Goal: Transaction & Acquisition: Purchase product/service

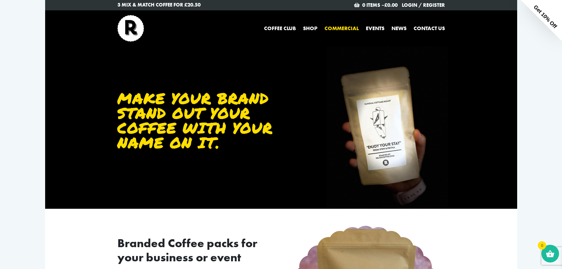
click at [154, 6] on p "3 Mix & Match Coffee for £20.50" at bounding box center [197, 5] width 159 height 8
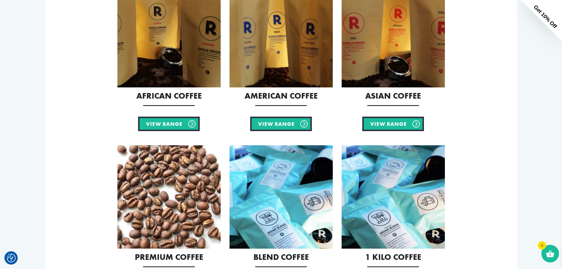
scroll to position [89, 0]
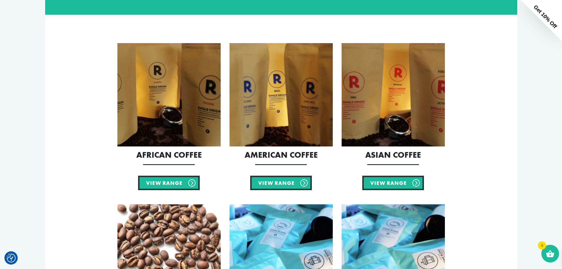
click at [406, 102] on img at bounding box center [393, 94] width 103 height 103
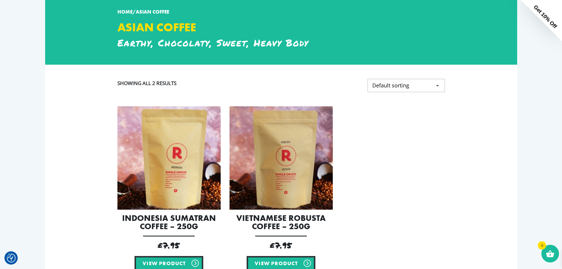
scroll to position [118, 0]
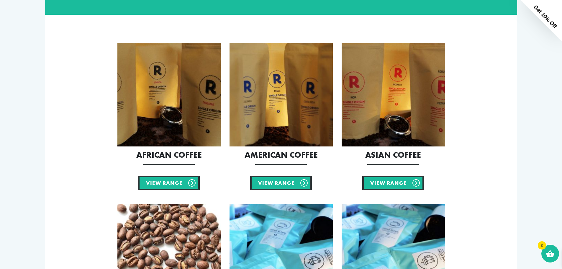
click at [296, 84] on img at bounding box center [281, 94] width 103 height 103
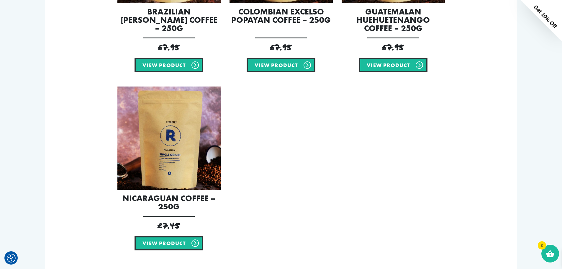
scroll to position [295, 0]
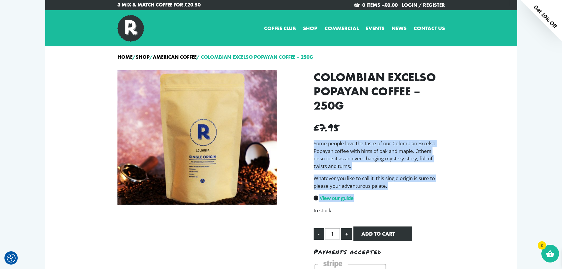
drag, startPoint x: 405, startPoint y: 193, endPoint x: 312, endPoint y: 142, distance: 105.3
click at [312, 142] on div "Colombian Excelso Popayan Coffee – 250g £ 7.95 Some people love the taste of ou…" at bounding box center [379, 178] width 140 height 216
copy div "Some people love the taste of our Colombian Excelso Popayan coffee with hints o…"
click at [448, 188] on div "Colombian Excelso Popayan Coffee – 250g £ 7.95 Some people love the taste of ou…" at bounding box center [379, 178] width 140 height 216
click at [432, 199] on p "View our guide" at bounding box center [379, 198] width 131 height 8
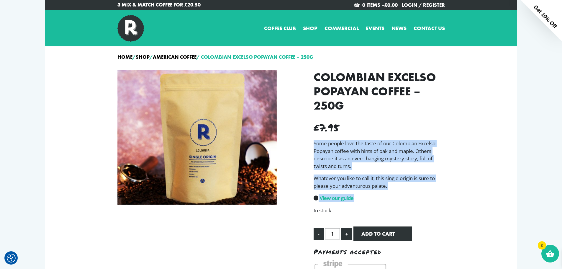
click at [418, 199] on p "View our guide" at bounding box center [379, 198] width 131 height 8
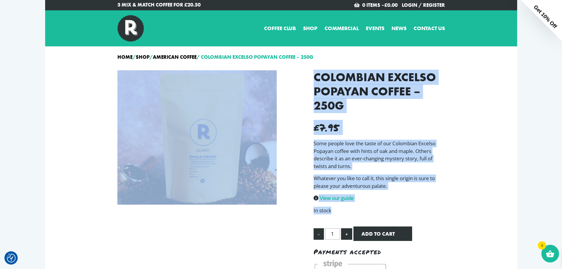
drag, startPoint x: 415, startPoint y: 207, endPoint x: 292, endPoint y: 97, distance: 165.6
click at [291, 97] on div "Colombian Excelso Popayan Coffee – 250g £ 7.95 Some people love the taste of ou…" at bounding box center [281, 183] width 337 height 235
copy div "Colombian Excelso Popayan Coffee – 250g £ 7.95 Some people love the taste of ou…"
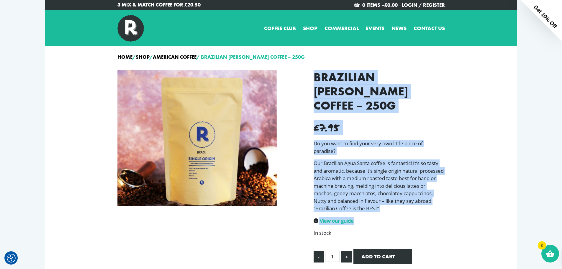
drag, startPoint x: 423, startPoint y: 201, endPoint x: 306, endPoint y: 70, distance: 176.3
click at [306, 70] on div "Brazilian [PERSON_NAME] Coffee – 250g £ 7.95 Do you want to find your very own …" at bounding box center [281, 194] width 337 height 257
copy div "Brazilian [PERSON_NAME] Coffee – 250g £ 7.95 Do you want to find your very own …"
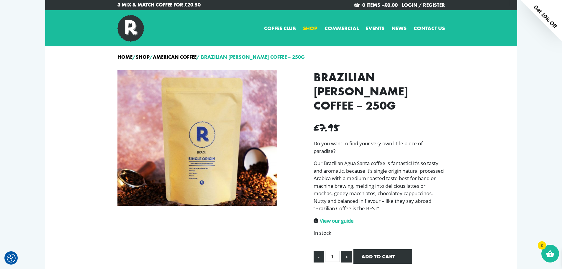
click at [308, 29] on link "Shop" at bounding box center [310, 28] width 14 height 8
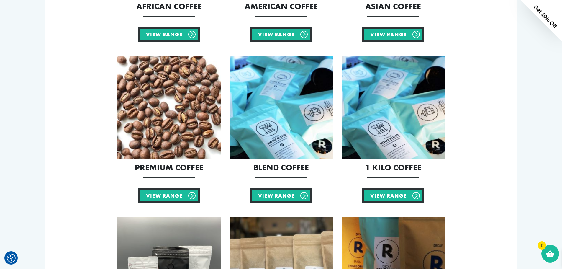
scroll to position [295, 0]
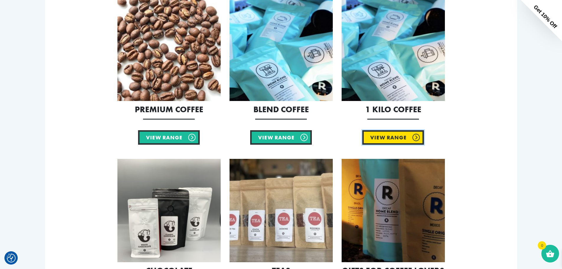
click at [375, 138] on link "View Range" at bounding box center [394, 137] width 62 height 14
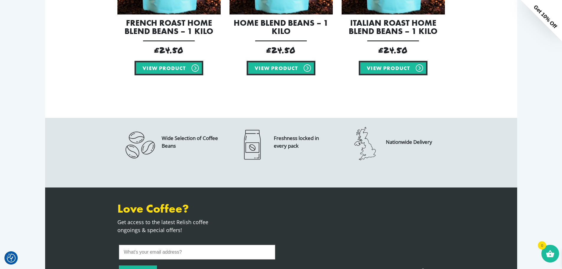
scroll to position [118, 0]
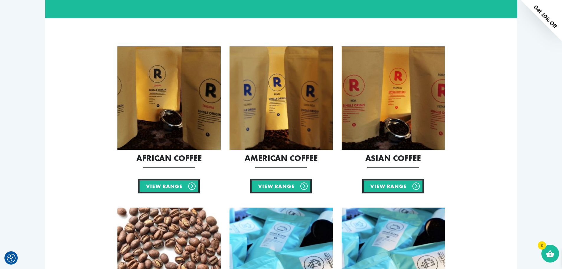
scroll to position [89, 0]
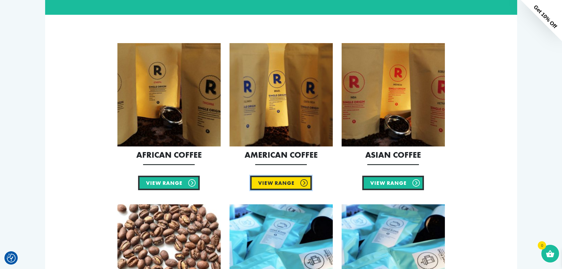
click at [280, 184] on link "View Range" at bounding box center [281, 183] width 62 height 14
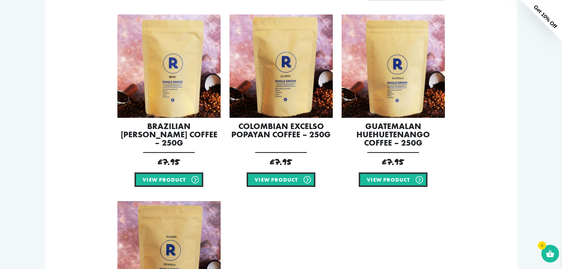
scroll to position [148, 0]
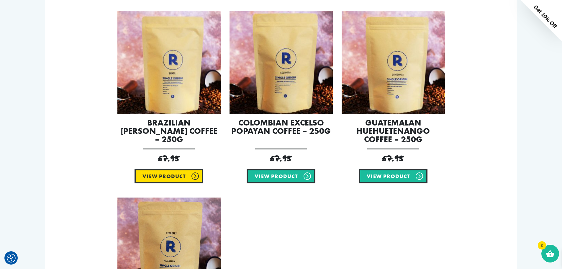
click at [171, 177] on link "View product" at bounding box center [169, 176] width 69 height 14
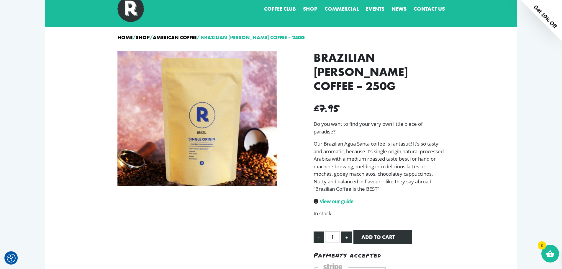
scroll to position [59, 0]
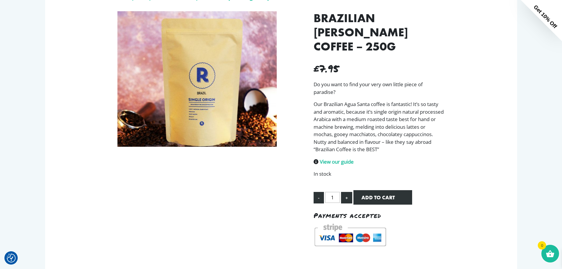
click at [351, 192] on button "+" at bounding box center [346, 198] width 11 height 12
click at [348, 192] on button "+" at bounding box center [346, 198] width 11 height 12
type input "3"
click at [373, 190] on button "Add to cart" at bounding box center [383, 197] width 59 height 14
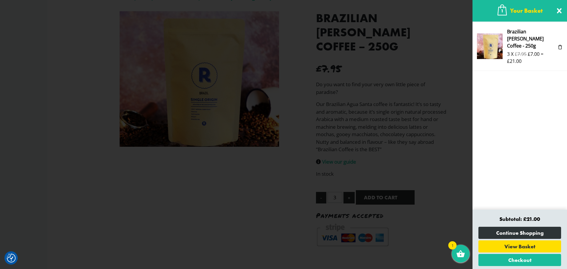
click at [558, 11] on span at bounding box center [559, 11] width 10 height 10
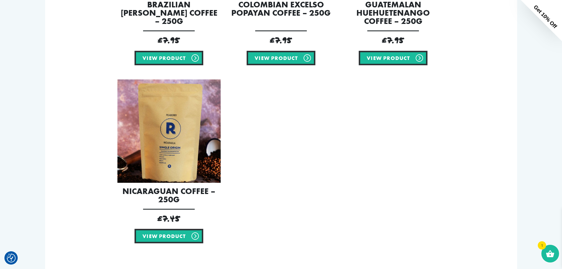
click at [359, 156] on div "Brazilian Santos Coffee – 250g £ 7.95 View product Colombian Excelso Popayan Co…" at bounding box center [281, 75] width 337 height 393
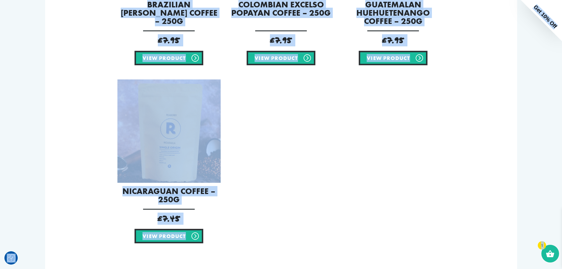
copy body "We value your privacy We use cookies to enhance your browsing experience, serve…"
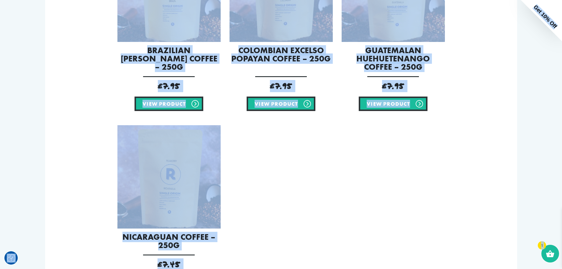
scroll to position [177, 0]
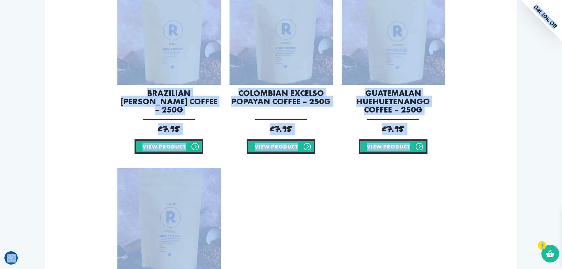
click at [319, 195] on div "Brazilian Santos Coffee – 250g £ 7.95 View product Colombian Excelso Popayan Co…" at bounding box center [281, 163] width 337 height 393
click at [103, 124] on section "Showing all 4 results Default sorting Sort by popularity Sort by latest Sort by…" at bounding box center [281, 157] width 472 height 435
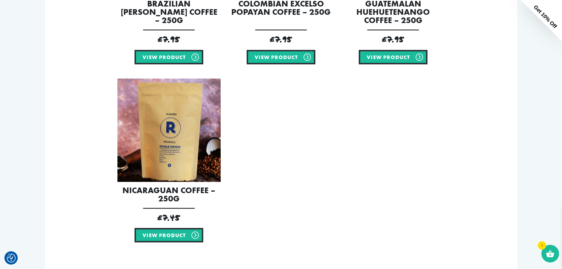
scroll to position [295, 0]
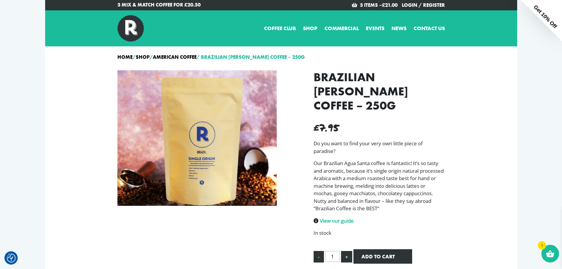
click at [403, 117] on p "£ 7.95" at bounding box center [379, 127] width 131 height 25
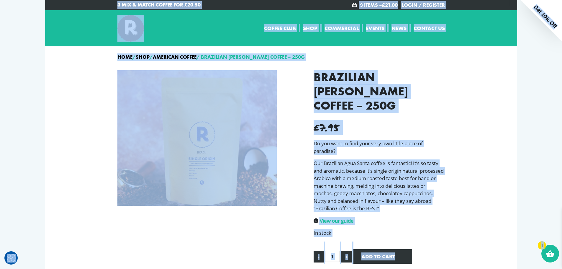
copy body "We value your privacy We use cookies to enhance your browsing experience, serve…"
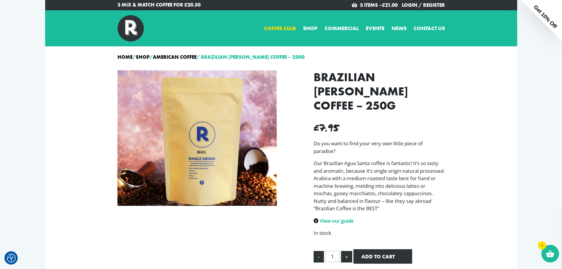
click at [279, 29] on link "Coffee Club" at bounding box center [280, 28] width 32 height 8
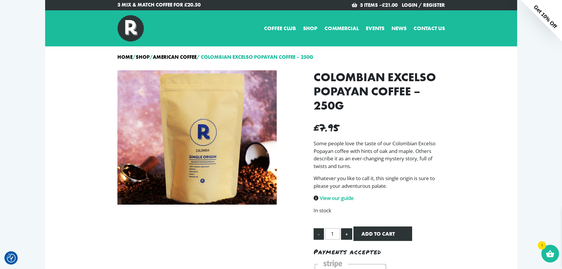
click at [463, 131] on div "Home / Shop / American Coffee / Colombian Excelso Popayan Coffee – 250g Colombi…" at bounding box center [281, 252] width 472 height 413
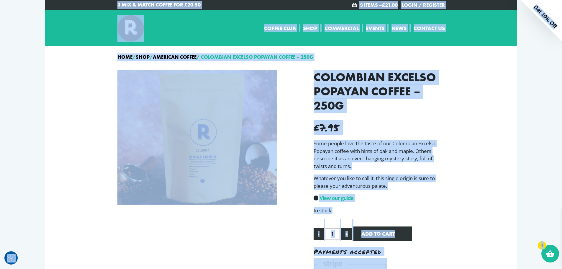
copy body "We value your privacy We use cookies to enhance your browsing experience, serve…"
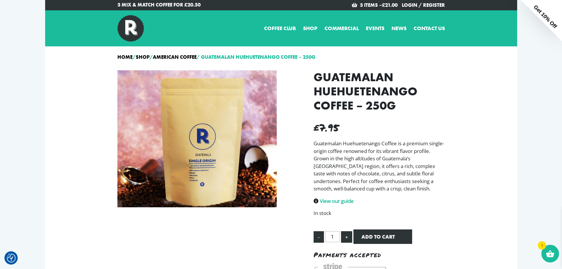
click at [441, 144] on p "Guatemalan Huehuetenango Coffee is a premium single-origin coffee renowned for …" at bounding box center [379, 166] width 131 height 53
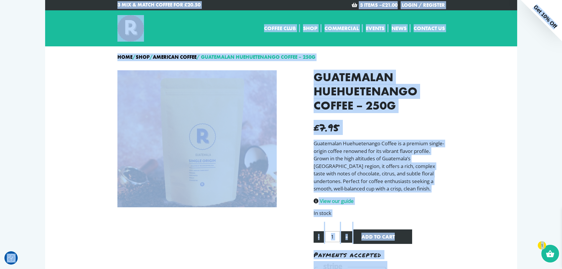
copy body "We value your privacy We use cookies to enhance your browsing experience, serve…"
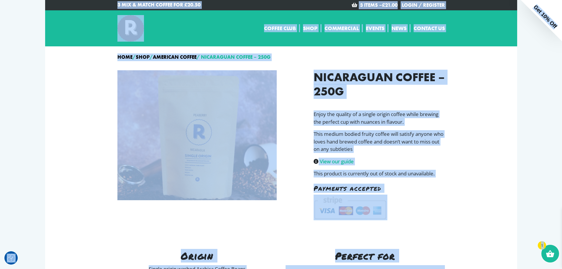
copy body "We value your privacy We use cookies to enhance your browsing experience, serve…"
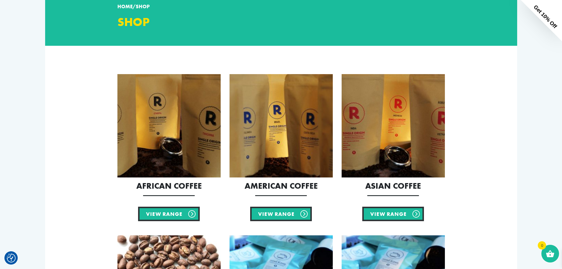
scroll to position [118, 0]
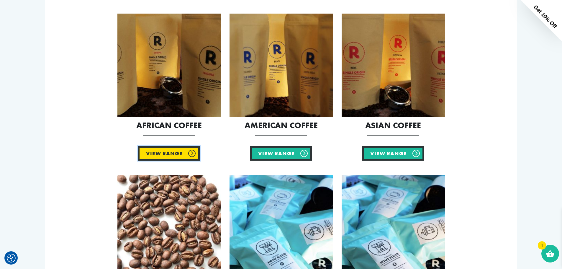
click at [167, 153] on link "View Range" at bounding box center [169, 153] width 62 height 14
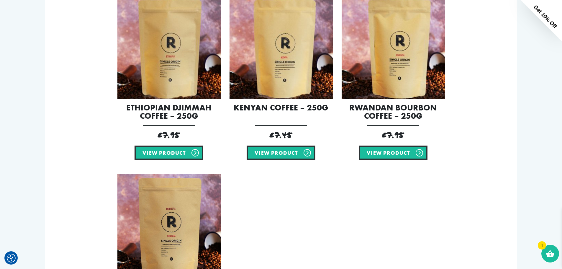
scroll to position [207, 0]
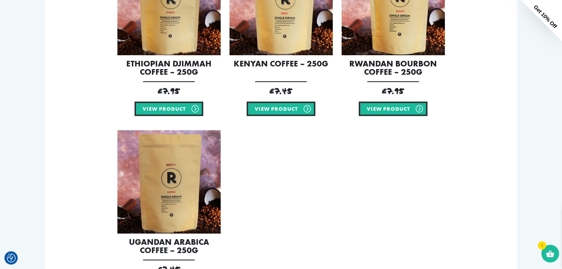
click at [69, 121] on section "Showing all 4 results Default sorting Sort by popularity Sort by latest Sort by…" at bounding box center [281, 123] width 472 height 426
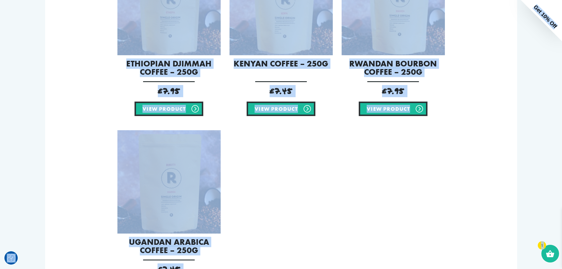
copy body "We value your privacy We use cookies to enhance your browsing experience, serve…"
click at [370, 193] on div "Ethiopian Djimmah Coffee – 250g £ 7.95 View product Kenyan Coffee – 250g £ 7.45…" at bounding box center [281, 130] width 337 height 385
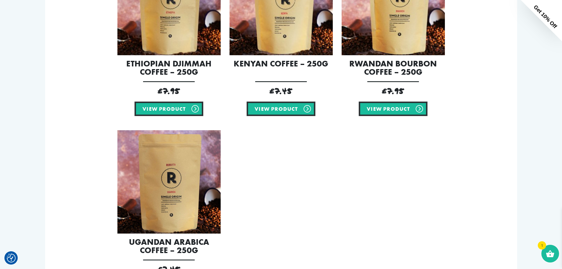
click at [162, 195] on img at bounding box center [169, 181] width 103 height 103
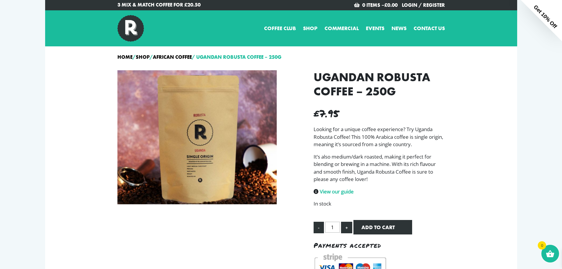
click at [477, 171] on div "Home / Shop / African Coffee / Ugandan Robusta Coffee – 250g Ugandan Robusta Co…" at bounding box center [281, 249] width 472 height 406
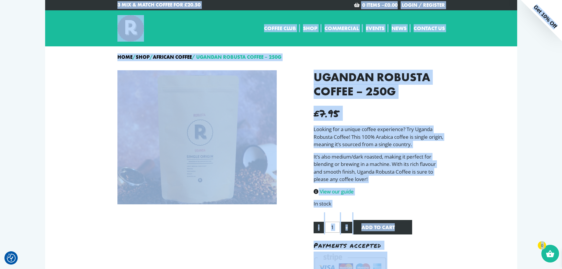
copy body "3 Mix & Match Coffee for £20.50 0 items – £ 0.00 Login / Register Coffee Club S…"
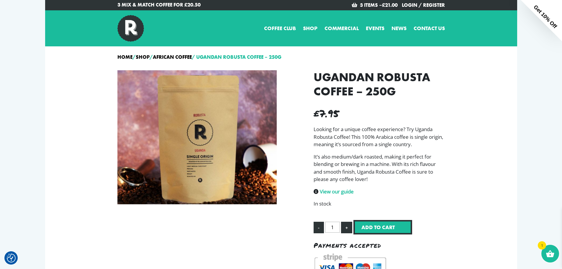
click at [389, 231] on button "Add to cart" at bounding box center [383, 227] width 59 height 14
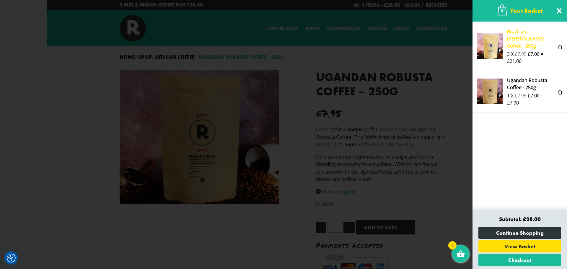
click at [523, 36] on link "Brazilian [PERSON_NAME] Coffee - 250g" at bounding box center [525, 38] width 37 height 21
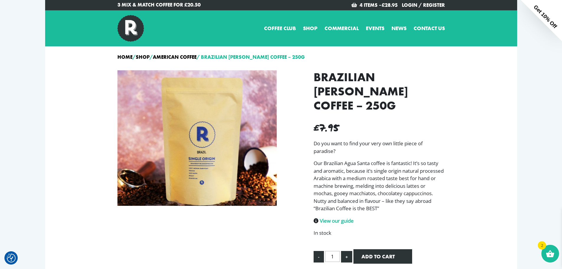
click at [346, 251] on button "+" at bounding box center [346, 257] width 11 height 12
click at [320, 251] on button "-" at bounding box center [319, 257] width 10 height 12
type input "2"
click at [372, 249] on button "Add to cart" at bounding box center [383, 256] width 59 height 14
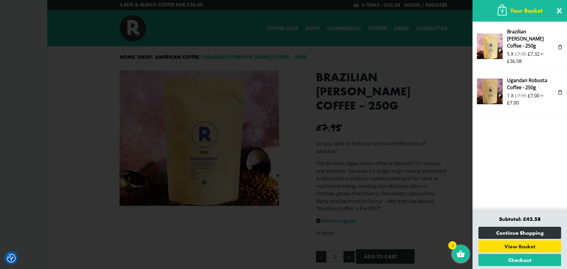
click at [559, 45] on span at bounding box center [560, 47] width 5 height 5
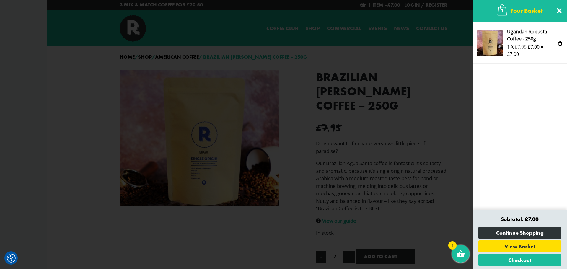
click at [403, 200] on span at bounding box center [283, 134] width 567 height 269
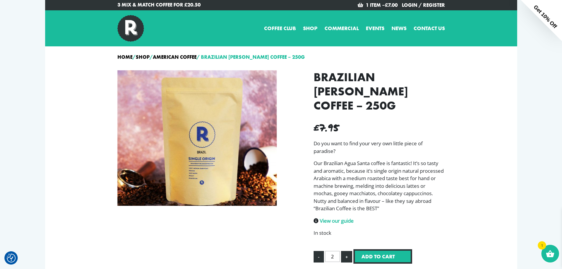
click at [371, 249] on button "Add to cart" at bounding box center [383, 256] width 59 height 14
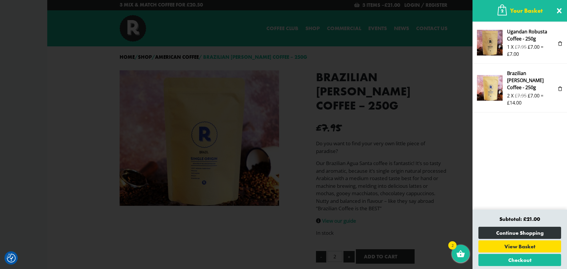
click at [447, 111] on span at bounding box center [283, 134] width 567 height 269
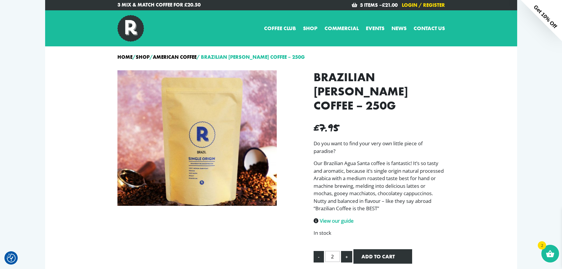
click at [410, 4] on link "Login / Register" at bounding box center [423, 5] width 43 height 6
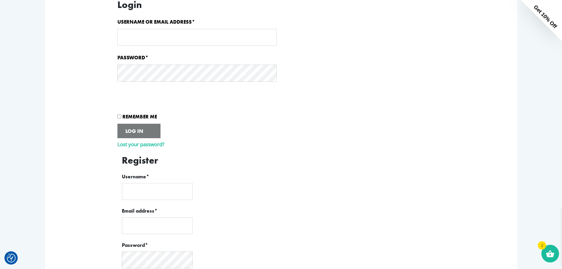
scroll to position [177, 0]
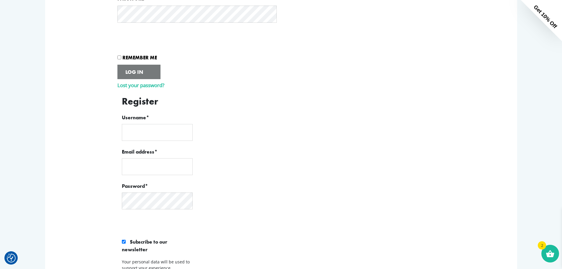
click at [155, 134] on input "Username *" at bounding box center [157, 132] width 71 height 17
type input "[PERSON_NAME]"
type input "[PERSON_NAME][EMAIL_ADDRESS][DOMAIN_NAME]"
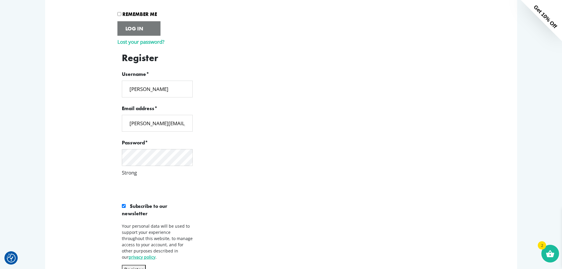
scroll to position [266, 0]
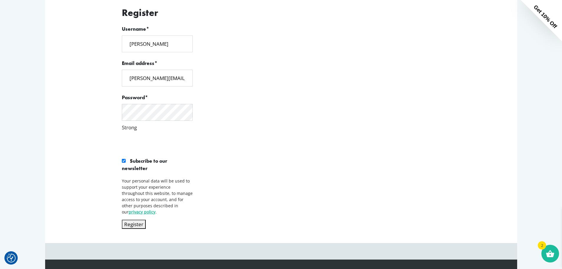
click at [123, 162] on input "Subscribe to our newsletter" at bounding box center [124, 161] width 4 height 4
checkbox input "false"
click at [136, 225] on button "Register" at bounding box center [134, 224] width 24 height 9
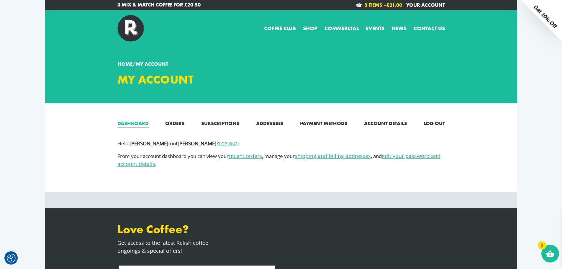
click at [386, 3] on link "3 items – £ 21.00" at bounding box center [384, 5] width 38 height 6
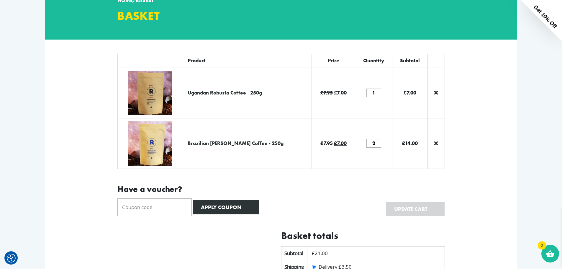
scroll to position [59, 0]
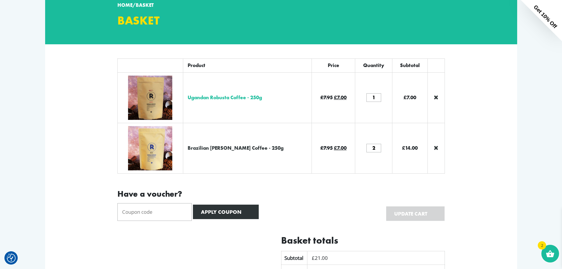
click at [246, 100] on link "Ugandan Robusta Coffee - 250g" at bounding box center [225, 97] width 74 height 6
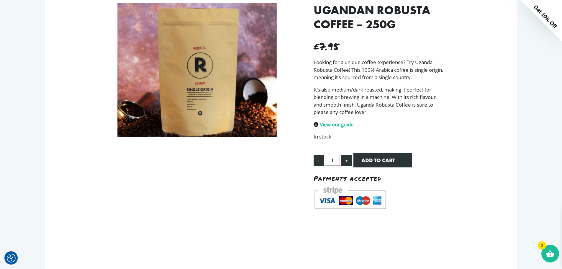
scroll to position [89, 0]
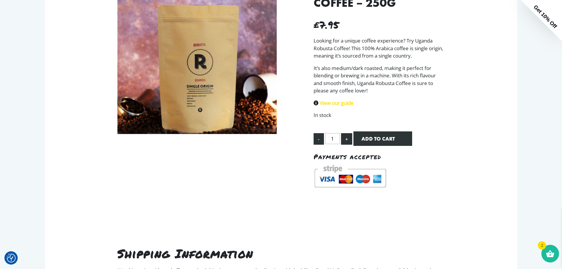
click at [332, 102] on link "View our guide" at bounding box center [337, 103] width 34 height 7
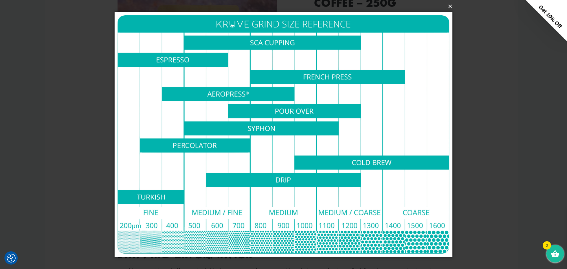
click at [450, 10] on button "×" at bounding box center [285, 6] width 338 height 13
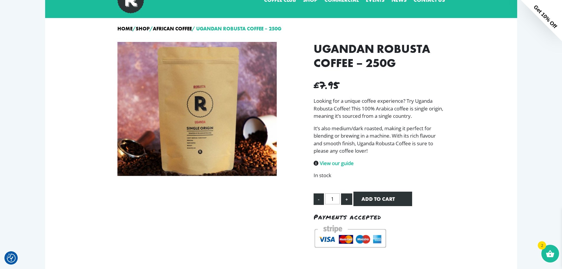
scroll to position [0, 0]
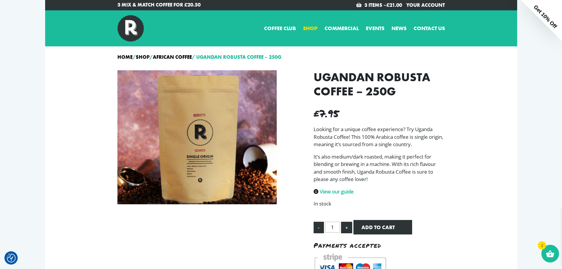
click at [313, 31] on link "Shop" at bounding box center [310, 28] width 14 height 8
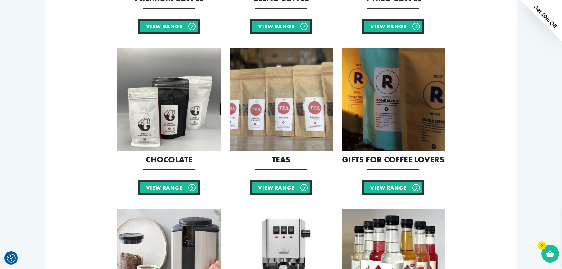
scroll to position [325, 0]
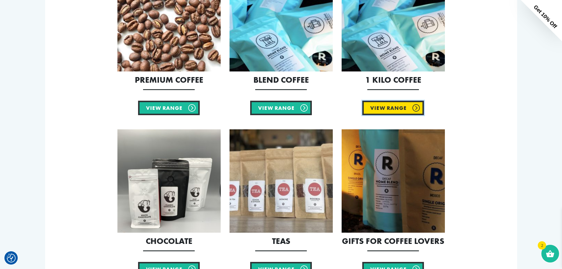
click at [383, 105] on link "View Range" at bounding box center [394, 108] width 62 height 14
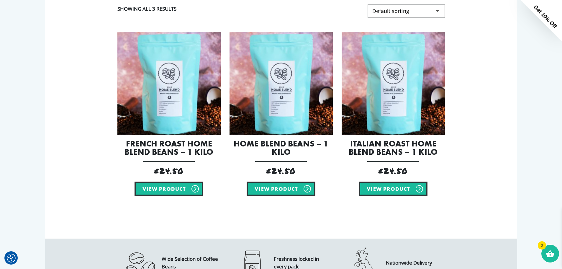
scroll to position [118, 0]
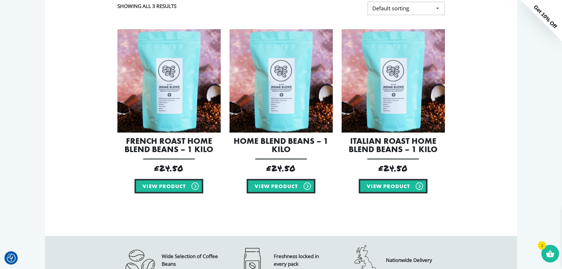
click at [396, 97] on img at bounding box center [393, 80] width 103 height 103
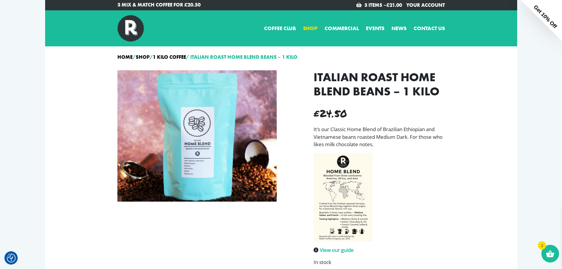
click at [312, 29] on link "Shop" at bounding box center [310, 28] width 14 height 8
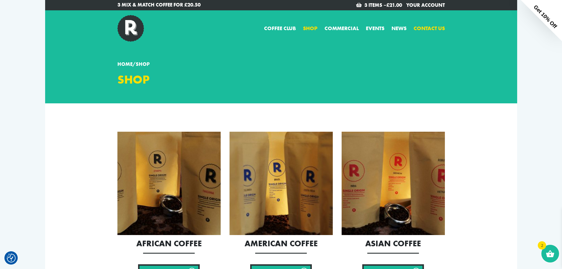
click at [427, 30] on link "Contact us" at bounding box center [429, 28] width 31 height 8
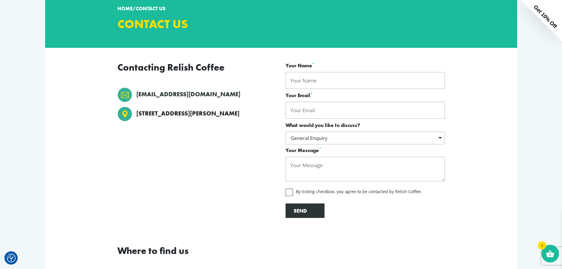
scroll to position [59, 0]
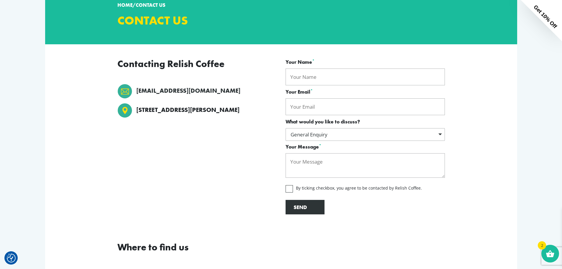
click at [343, 130] on div "General Enquiry" at bounding box center [365, 134] width 159 height 13
click at [335, 133] on div "General Enquiry" at bounding box center [365, 134] width 159 height 13
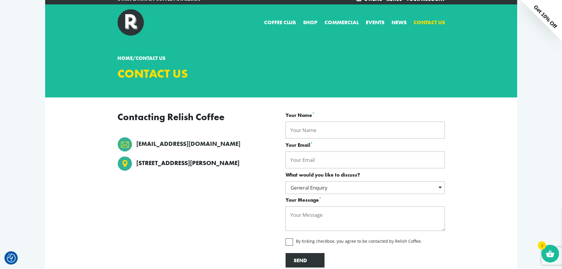
scroll to position [0, 0]
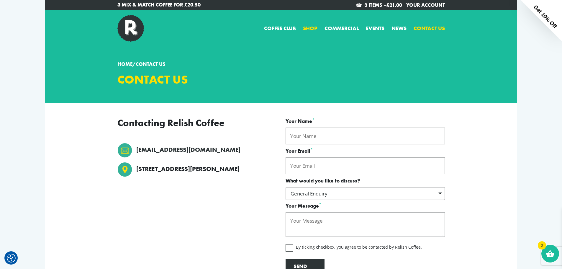
click at [313, 29] on link "Shop" at bounding box center [310, 28] width 14 height 8
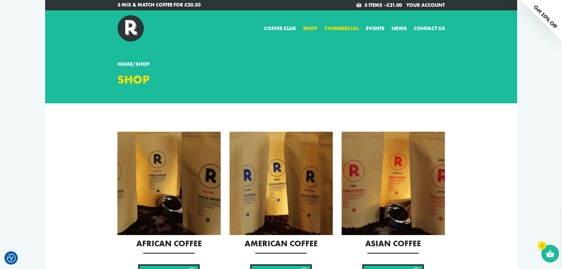
click at [350, 27] on link "Commercial" at bounding box center [342, 28] width 34 height 8
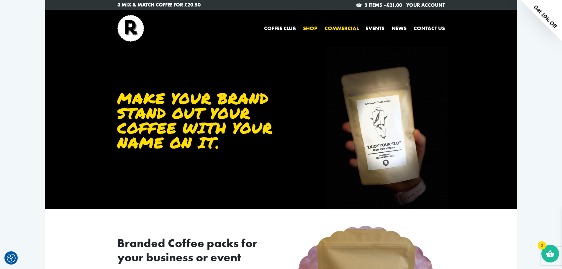
click at [311, 27] on link "Shop" at bounding box center [310, 28] width 14 height 8
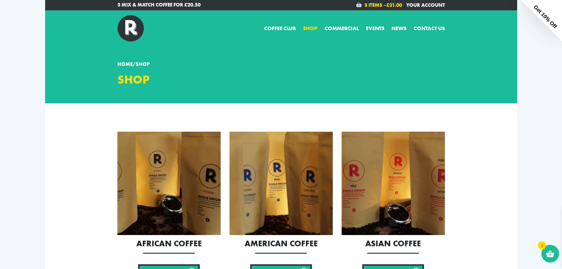
click at [387, 6] on span "£" at bounding box center [388, 5] width 3 height 6
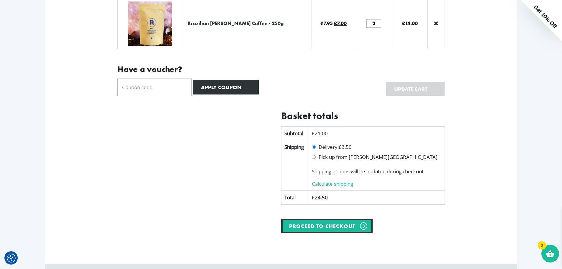
scroll to position [266, 0]
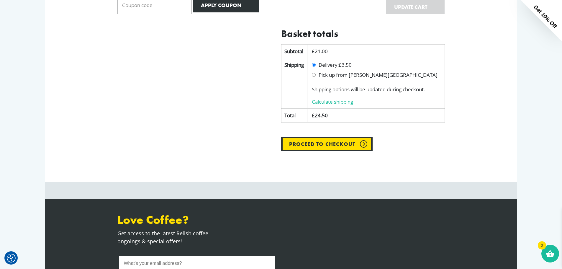
click at [301, 143] on link "Proceed to checkout" at bounding box center [327, 144] width 92 height 14
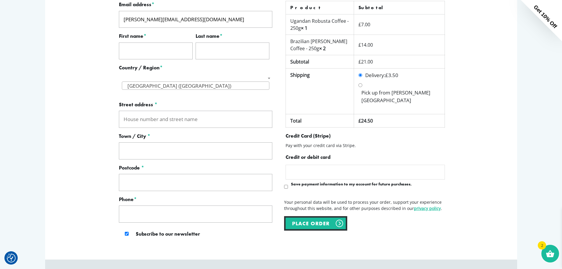
scroll to position [236, 0]
